Goal: Task Accomplishment & Management: Manage account settings

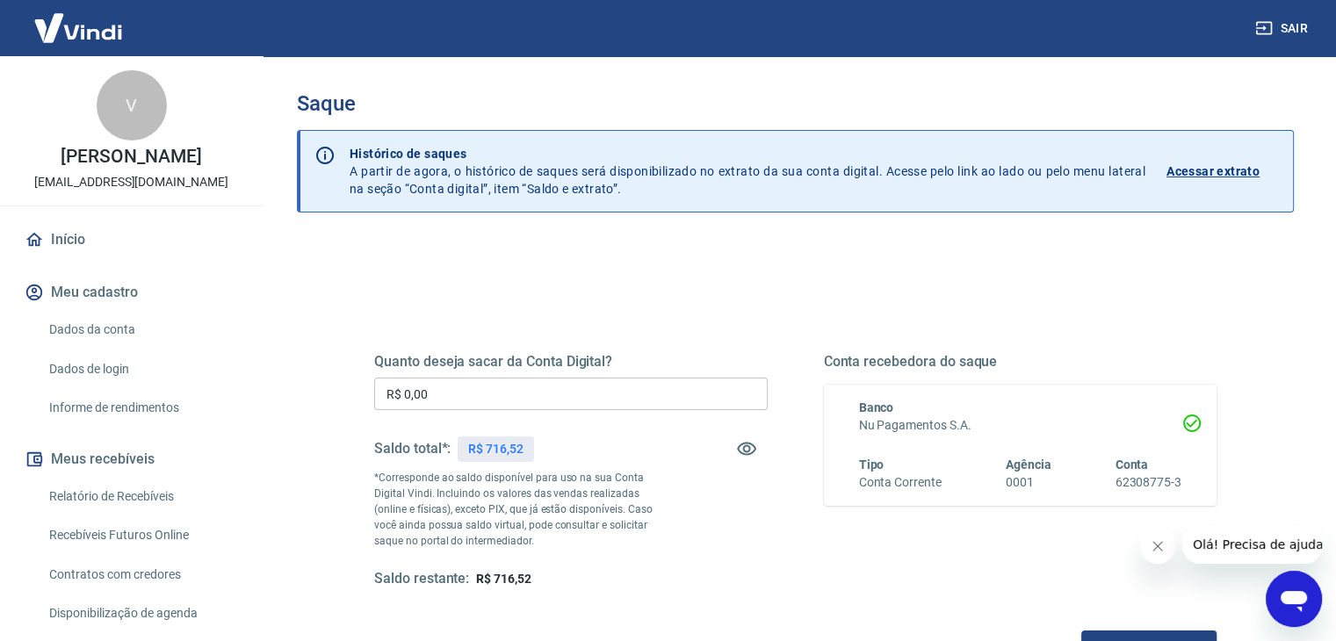
click at [645, 386] on input "R$ 0,00" at bounding box center [570, 394] width 393 height 32
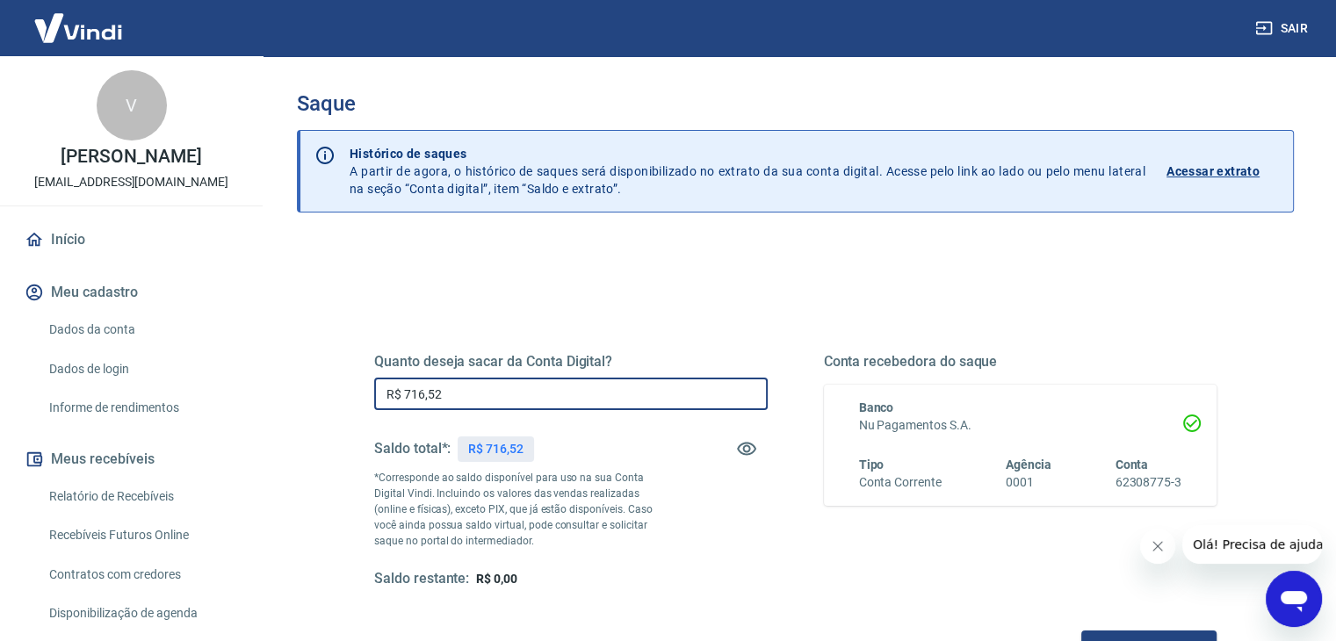
type input "R$ 716,52"
click at [753, 345] on div "Quanto deseja sacar da Conta Digital? R$ 716,52 ​ Saldo total*: R$ 716,52 *Corr…" at bounding box center [795, 487] width 842 height 352
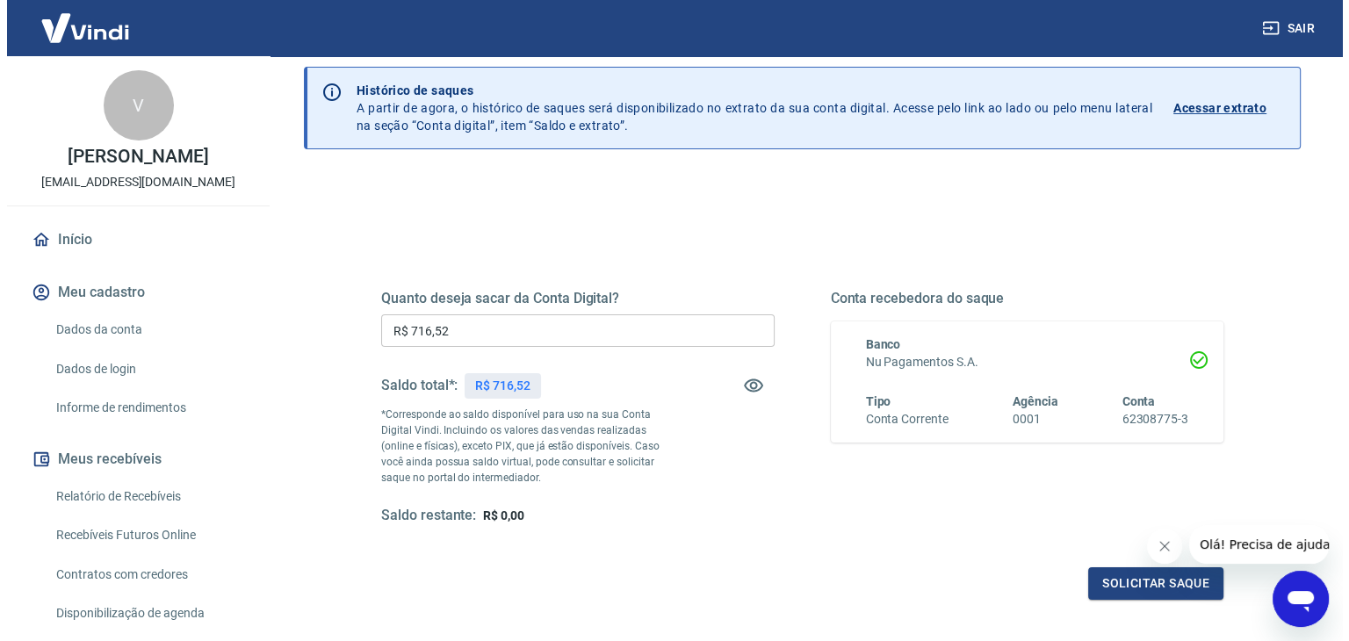
scroll to position [227, 0]
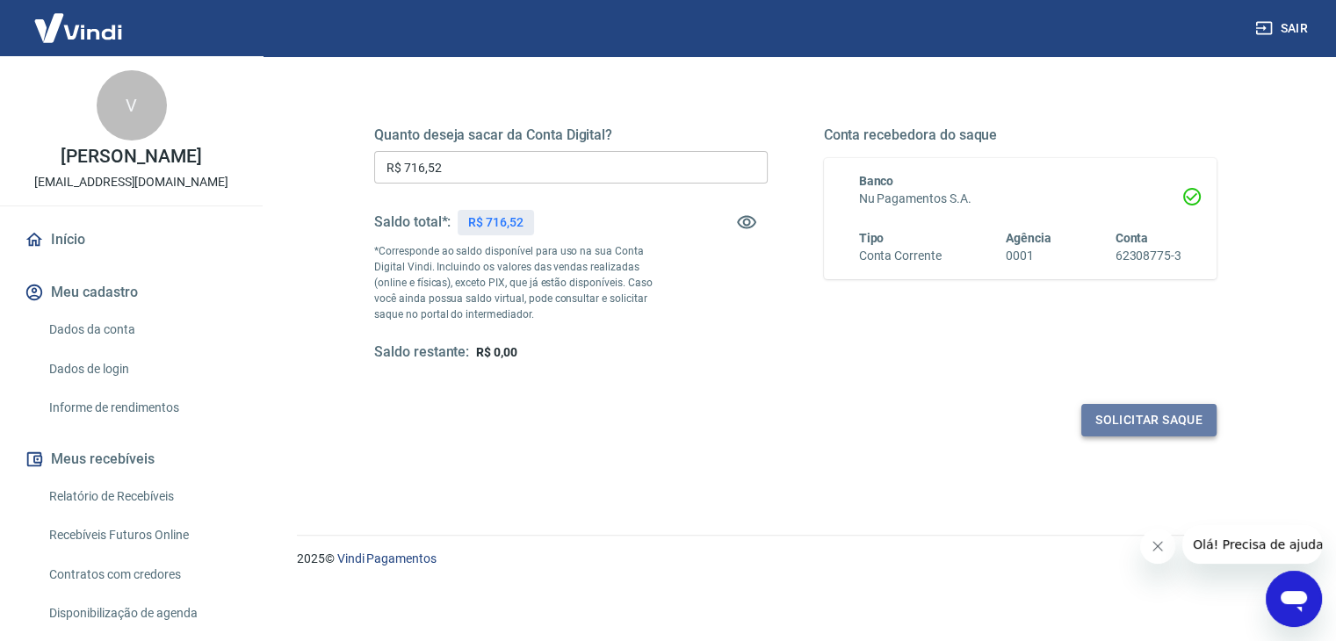
click at [1184, 419] on button "Solicitar saque" at bounding box center [1148, 420] width 135 height 32
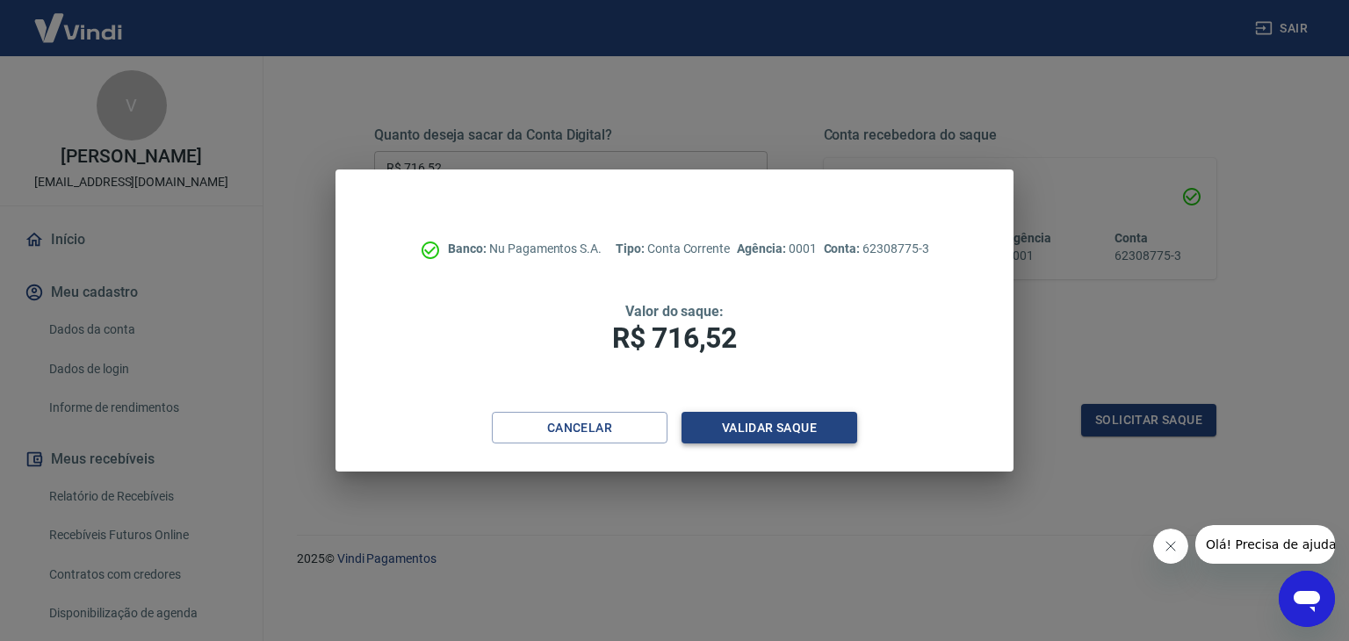
click at [796, 430] on button "Validar saque" at bounding box center [769, 428] width 176 height 32
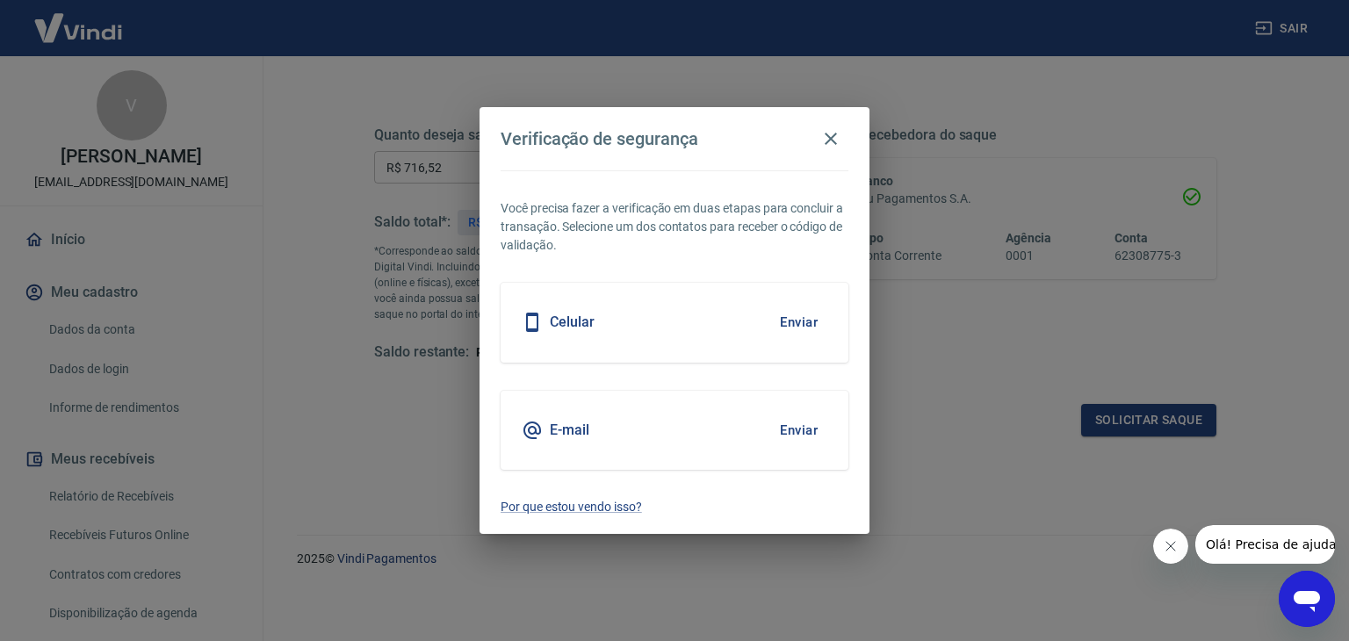
click at [821, 433] on button "Enviar" at bounding box center [798, 430] width 57 height 37
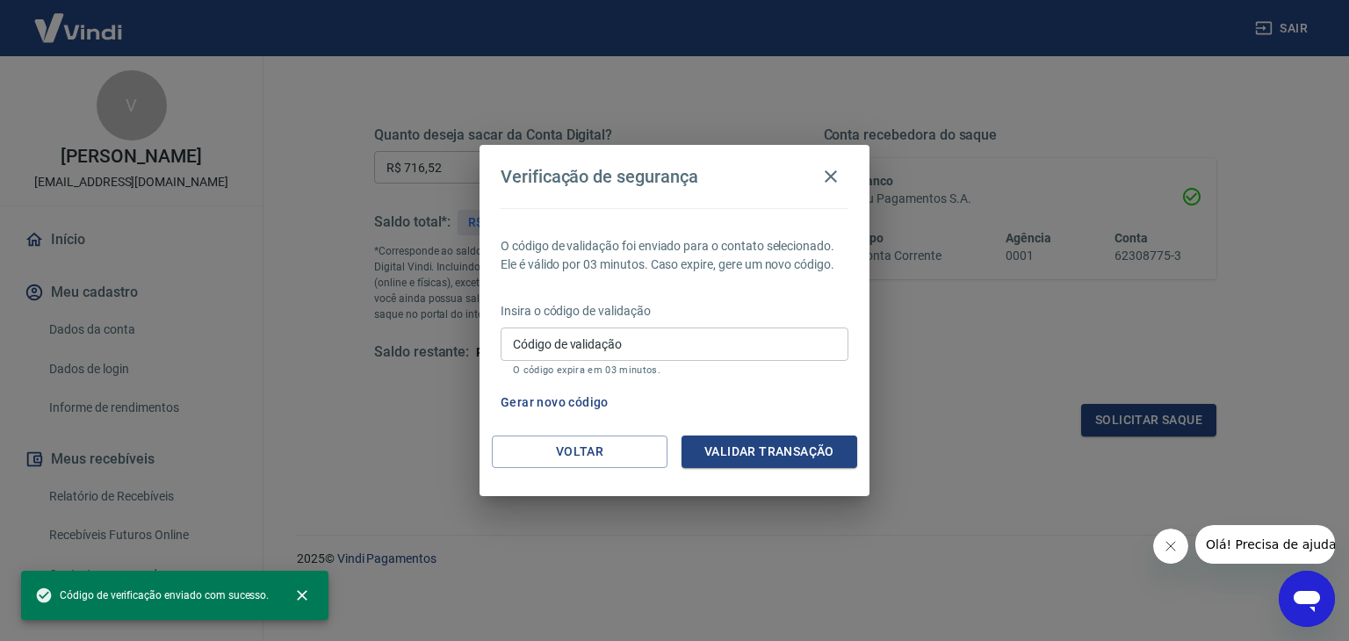
click at [731, 334] on input "Código de validação" at bounding box center [675, 344] width 348 height 32
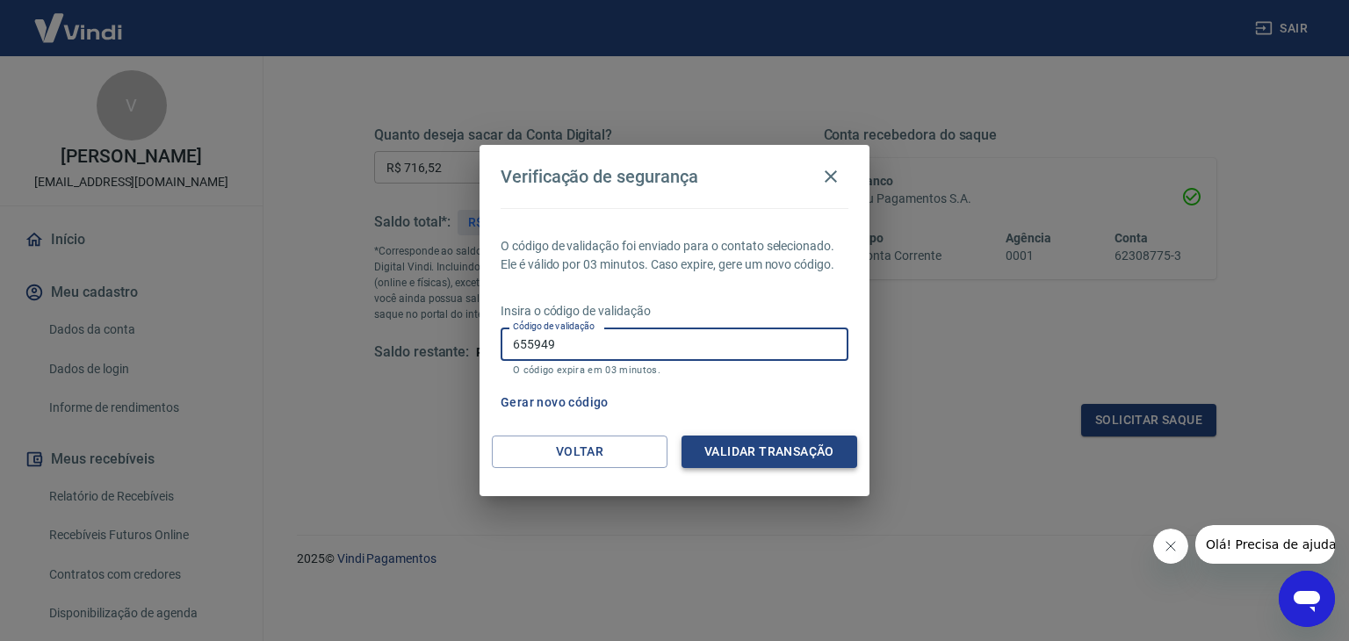
type input "655949"
click at [780, 457] on button "Validar transação" at bounding box center [769, 452] width 176 height 32
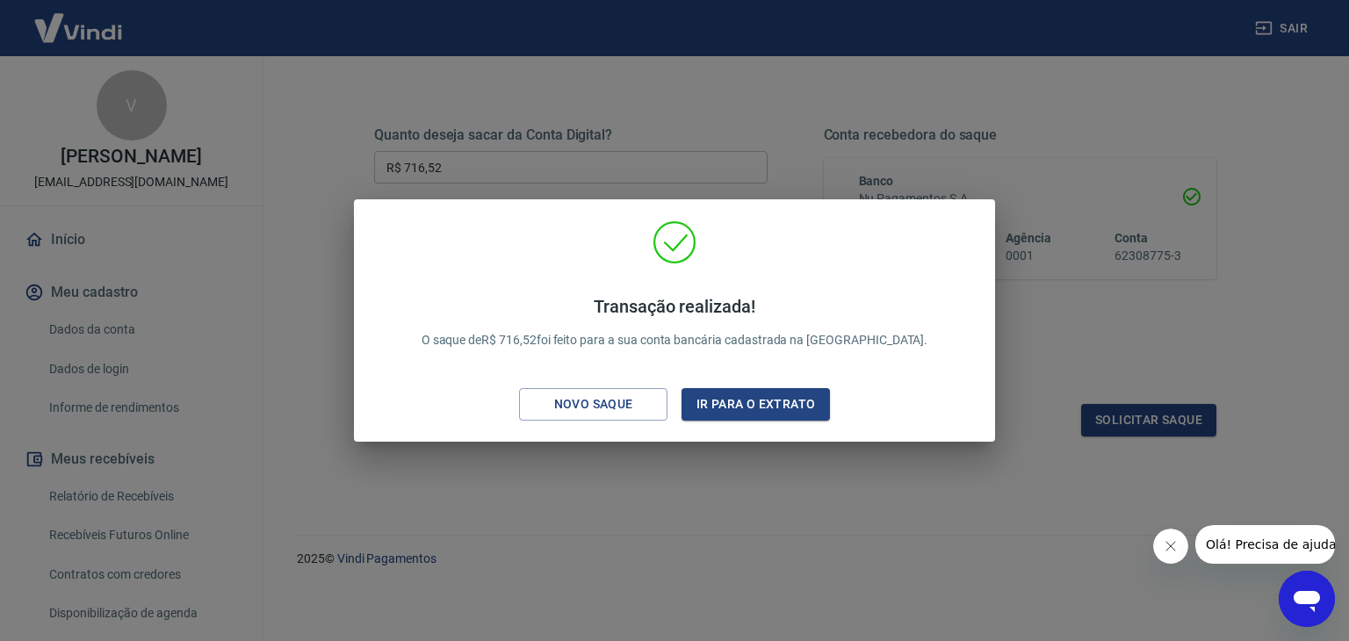
click at [775, 131] on div "Transação realizada! O saque de R$ 716,52 foi feito para a sua conta bancária c…" at bounding box center [674, 320] width 1349 height 641
